Goal: Transaction & Acquisition: Book appointment/travel/reservation

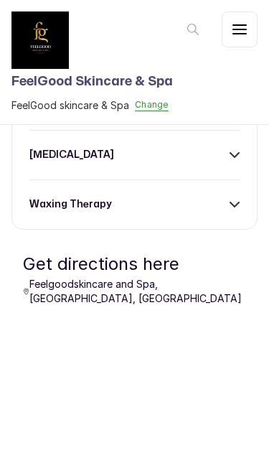
scroll to position [575, 0]
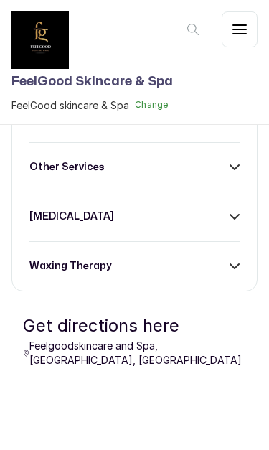
scroll to position [1673, 0]
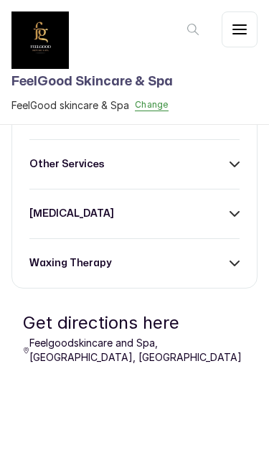
click at [234, 68] on icon at bounding box center [235, 65] width 9 height 4
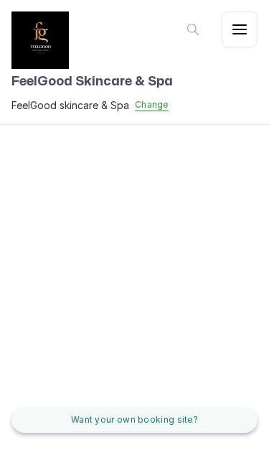
scroll to position [3251, 0]
click at [215, 391] on button "Want your own booking site?" at bounding box center [134, 420] width 246 height 26
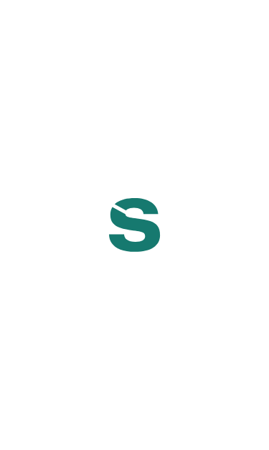
select select "NG"
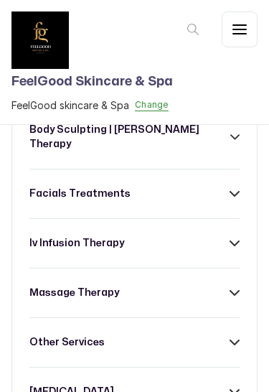
scroll to position [582, 0]
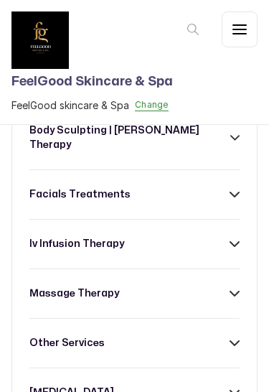
click at [210, 187] on div "facials treatments" at bounding box center [134, 194] width 210 height 14
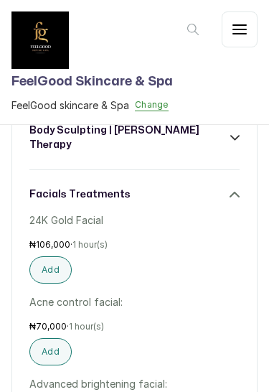
click at [60, 256] on button "Add" at bounding box center [50, 269] width 42 height 27
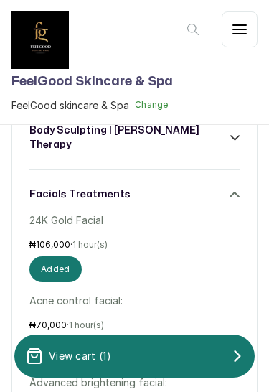
click at [229, 358] on div "View cart ( 1 )" at bounding box center [134, 356] width 241 height 29
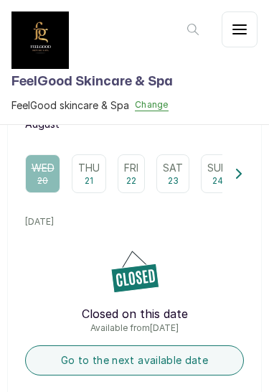
scroll to position [213, 0]
click at [98, 174] on p "Thu" at bounding box center [89, 168] width 22 height 14
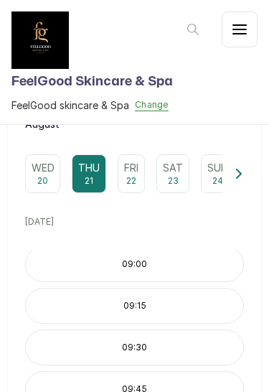
scroll to position [0, 0]
click at [205, 347] on p "09:30" at bounding box center [135, 351] width 218 height 11
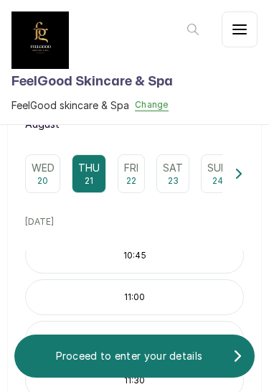
scroll to position [307, 0]
click at [208, 360] on p "Proceed to enter your details" at bounding box center [129, 356] width 207 height 14
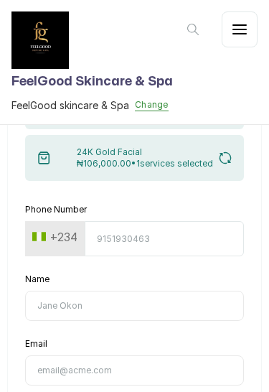
scroll to position [131, 0]
click at [213, 237] on input "Phone Number" at bounding box center [164, 238] width 159 height 35
type input "8149218081"
type input "MRS [PERSON_NAME]"
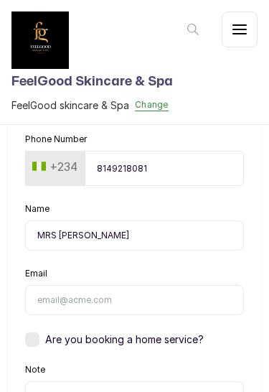
scroll to position [202, 0]
click at [198, 292] on input "Email" at bounding box center [134, 300] width 219 height 30
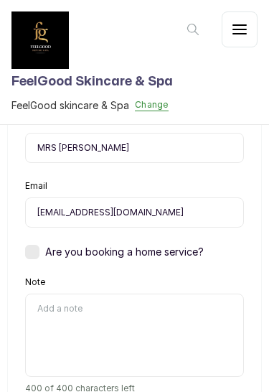
scroll to position [291, 0]
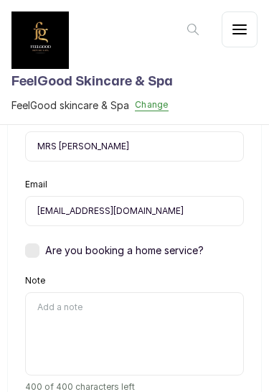
click at [40, 251] on div "Are you booking a home service?" at bounding box center [114, 250] width 179 height 14
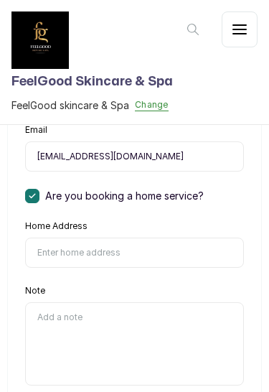
scroll to position [343, 0]
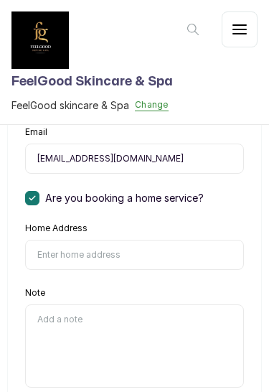
click at [42, 203] on div "Are you booking a home service?" at bounding box center [114, 198] width 179 height 14
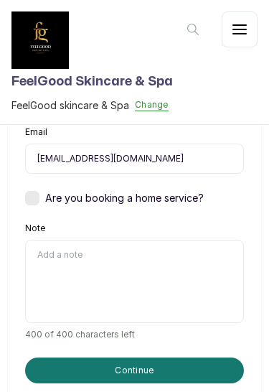
click at [177, 271] on textarea "Note" at bounding box center [134, 281] width 219 height 83
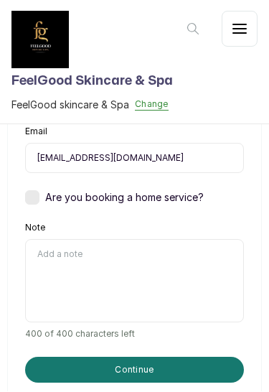
click at [167, 370] on button "Continue" at bounding box center [134, 371] width 219 height 26
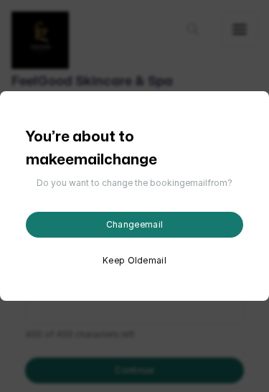
click at [150, 257] on button "Keep Old email" at bounding box center [135, 260] width 64 height 11
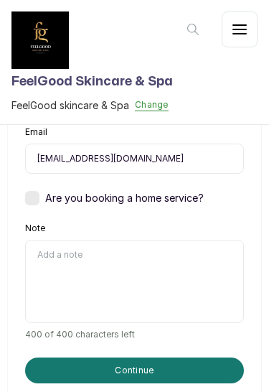
click at [178, 380] on button "Continue" at bounding box center [134, 371] width 219 height 26
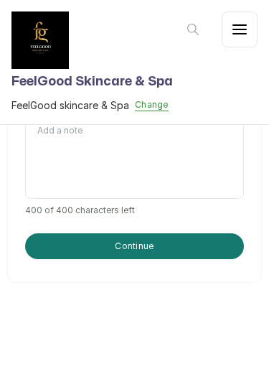
click at [218, 251] on button "Continue" at bounding box center [134, 246] width 219 height 26
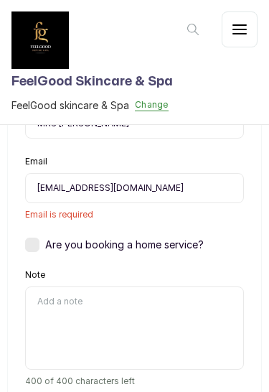
scroll to position [314, 0]
click at [106, 192] on input "[EMAIL_ADDRESS][DOMAIN_NAME]" at bounding box center [134, 188] width 219 height 30
click at [76, 187] on input "[EMAIL_ADDRESS][DOMAIN_NAME]" at bounding box center [134, 188] width 219 height 30
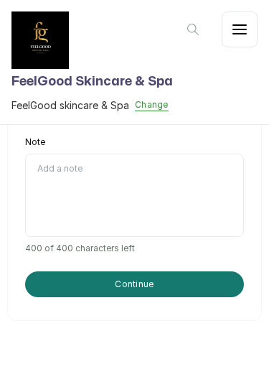
click at [198, 289] on button "Continue" at bounding box center [134, 284] width 219 height 26
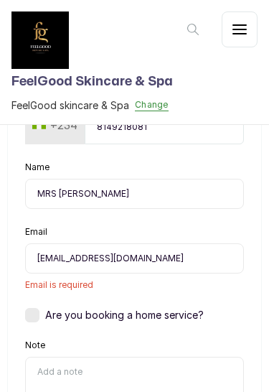
click at [209, 256] on input "[EMAIL_ADDRESS][DOMAIN_NAME]" at bounding box center [134, 258] width 219 height 30
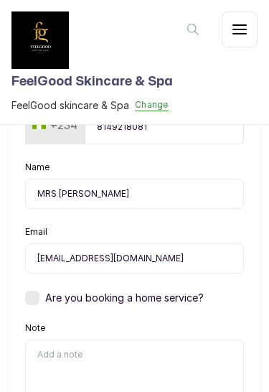
type input "[EMAIL_ADDRESS][DOMAIN_NAME]"
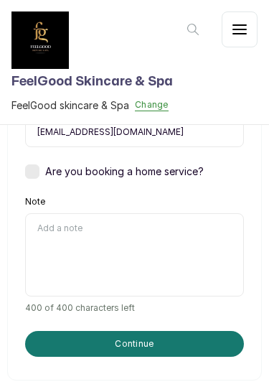
scroll to position [368, 0]
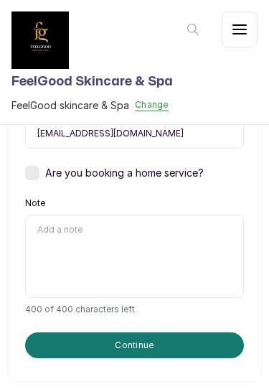
click at [177, 356] on button "Continue" at bounding box center [134, 346] width 219 height 26
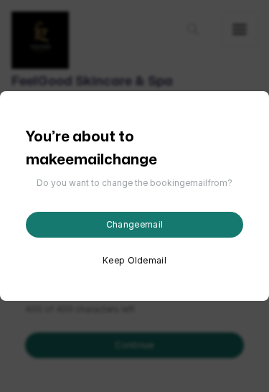
click at [151, 263] on button "Keep Old email" at bounding box center [135, 260] width 64 height 11
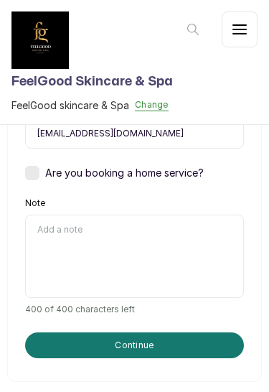
click at [202, 345] on button "Continue" at bounding box center [134, 346] width 219 height 26
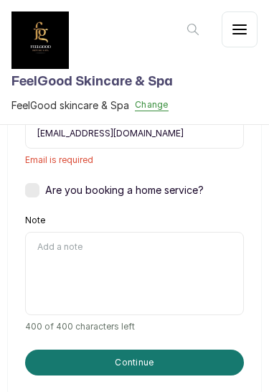
click at [177, 369] on button "Continue" at bounding box center [134, 363] width 219 height 26
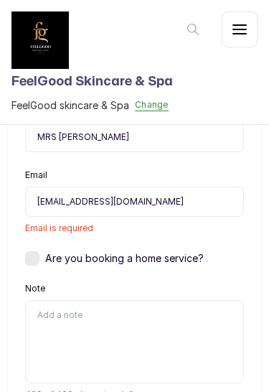
scroll to position [300, 0]
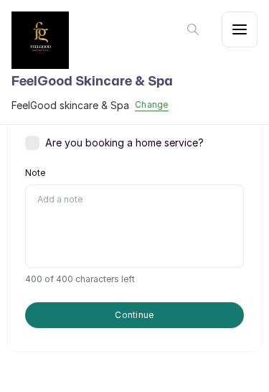
click at [60, 325] on button "Continue" at bounding box center [134, 315] width 219 height 26
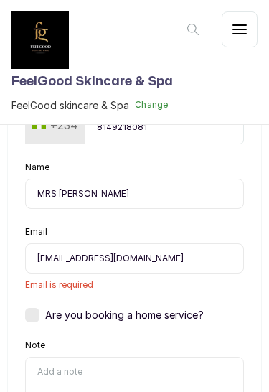
click at [64, 330] on form "Phone Number [PHONE_NUMBER] Name MRS [PERSON_NAME] Email [EMAIL_ADDRESS][DOMAIN…" at bounding box center [134, 296] width 219 height 409
click at [20, 285] on div "Enter details step 4 of 4 [DATE] 09:30 AM Time 24K Gold Facial ₦106,000.00 • 1 …" at bounding box center [134, 236] width 255 height 577
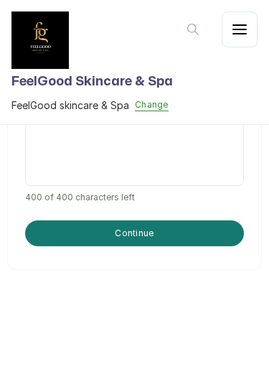
click at [39, 227] on button "Continue" at bounding box center [134, 233] width 219 height 26
